Goal: Information Seeking & Learning: Understand process/instructions

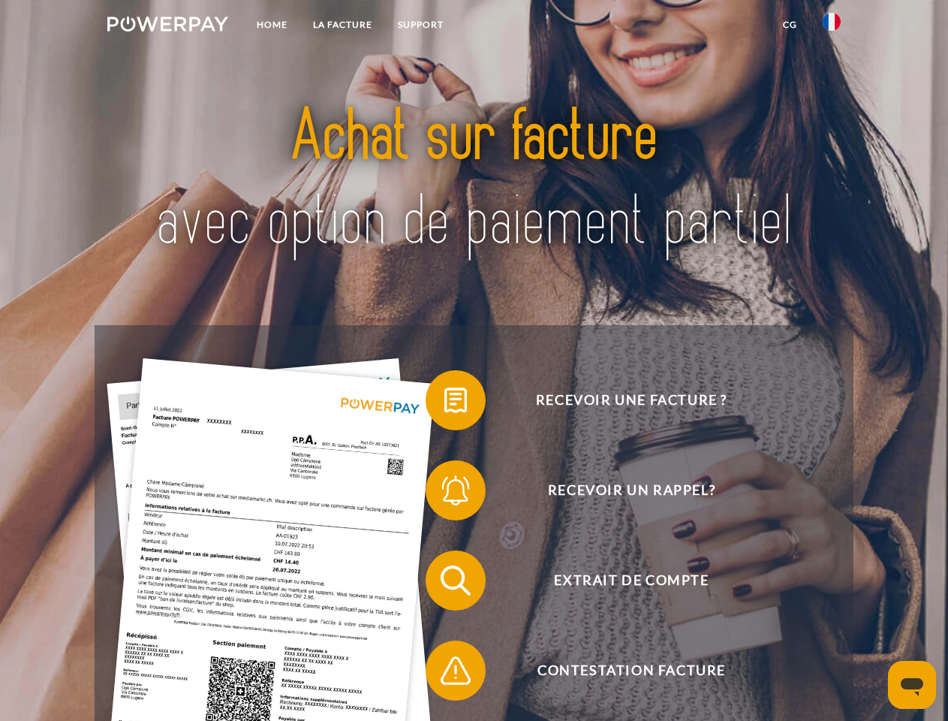
click at [167, 26] on img at bounding box center [167, 24] width 121 height 15
click at [832, 26] on img at bounding box center [832, 22] width 18 height 18
click at [790, 25] on link "CG" at bounding box center [790, 24] width 40 height 27
click at [445, 403] on span at bounding box center [433, 400] width 75 height 75
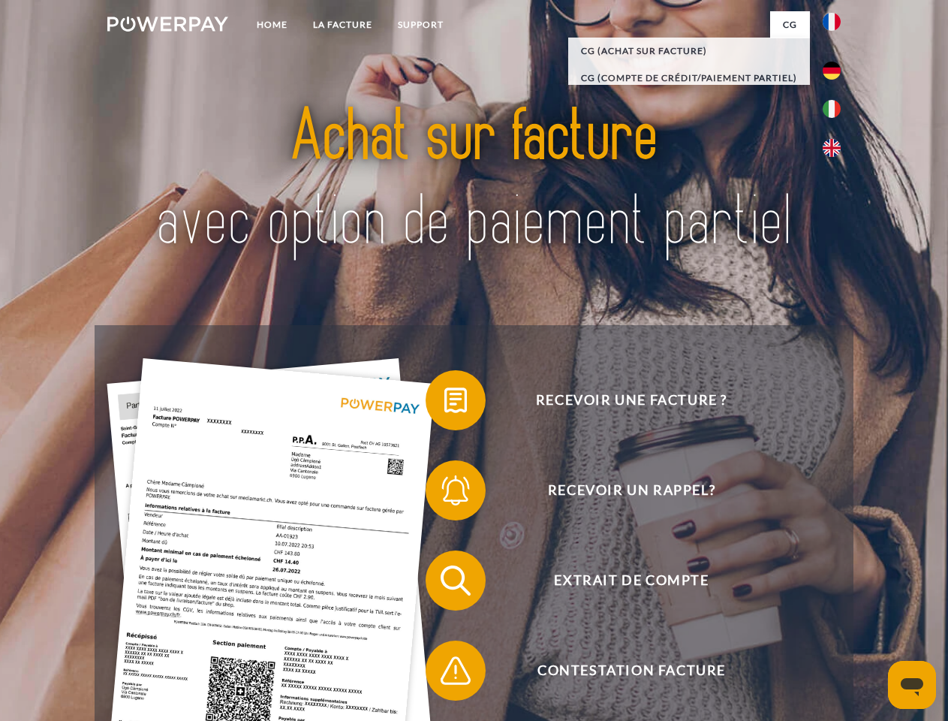
click at [445, 493] on span at bounding box center [433, 490] width 75 height 75
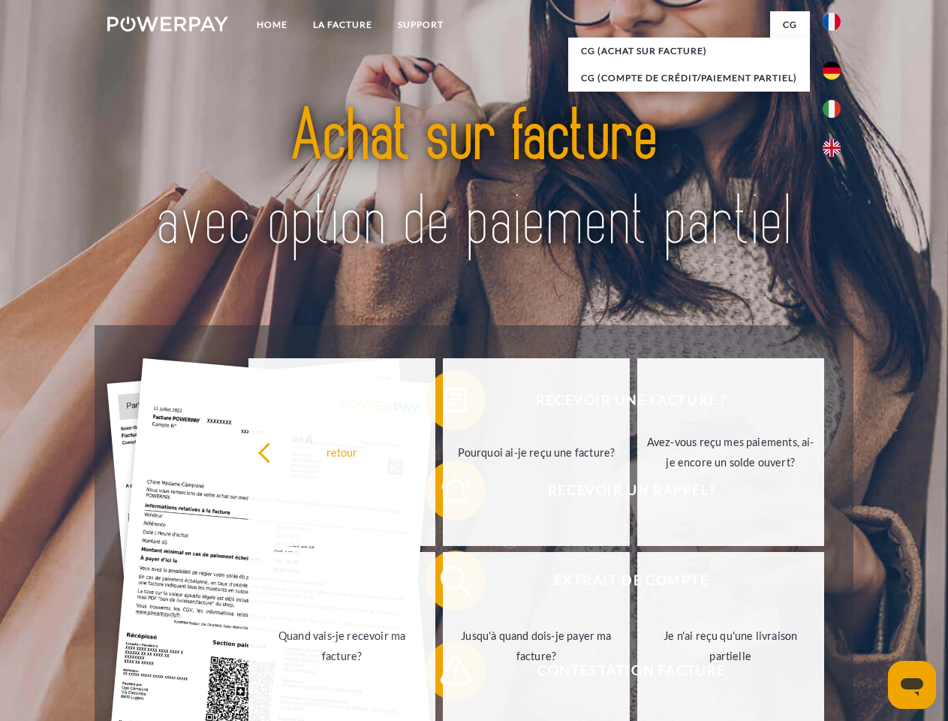
click at [445, 583] on link "Jusqu'à quand dois-je payer ma facture?" at bounding box center [536, 646] width 187 height 188
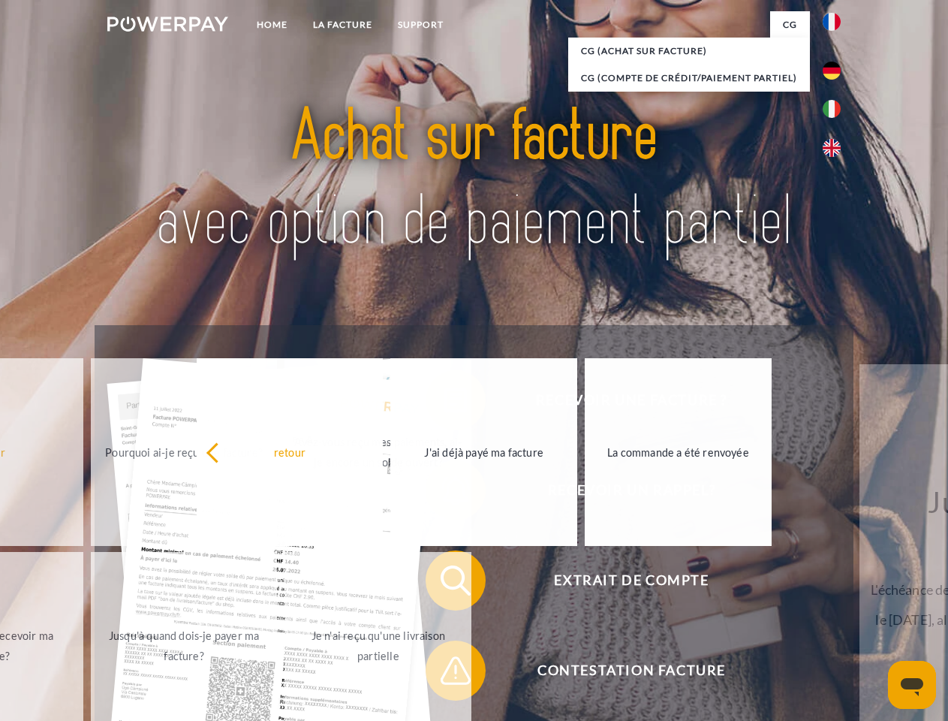
click at [445, 674] on span at bounding box center [433, 670] width 75 height 75
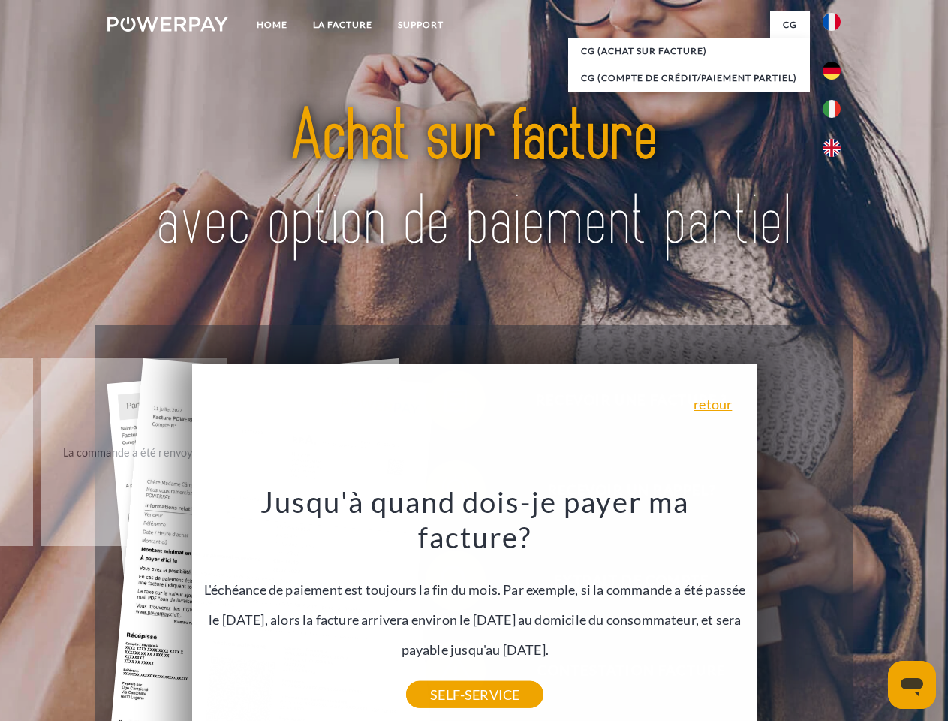
click at [912, 685] on icon "Ouvrir la fenêtre de messagerie" at bounding box center [912, 687] width 23 height 18
